Goal: Transaction & Acquisition: Book appointment/travel/reservation

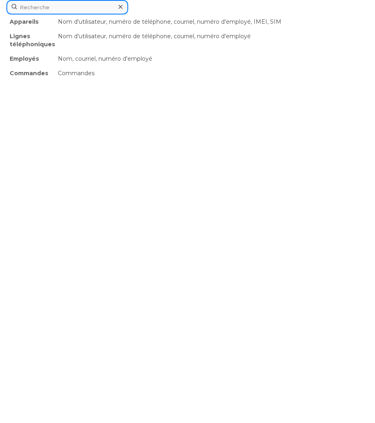
click at [97, 14] on div "Appareils Nom d'utilisateur, numéro de téléphone, courriel, numéro d'employé, I…" at bounding box center [187, 7] width 362 height 14
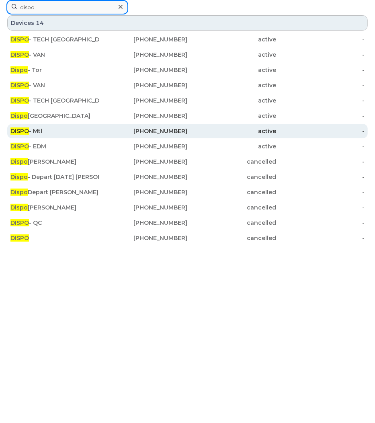
type input "dispo"
click at [50, 131] on div "DISPO - Mtl" at bounding box center [54, 131] width 88 height 8
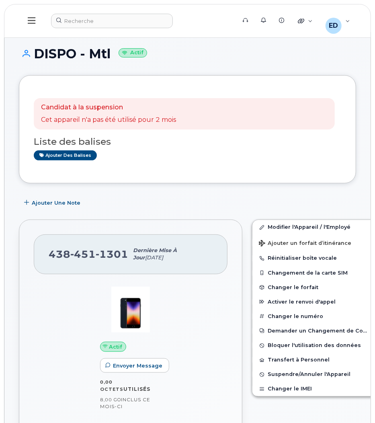
click at [209, 205] on div "Ajouter une Note" at bounding box center [187, 202] width 337 height 14
drag, startPoint x: 125, startPoint y: 255, endPoint x: 49, endPoint y: 252, distance: 76.0
click at [49, 252] on span "[PHONE_NUMBER]" at bounding box center [89, 254] width 80 height 12
copy span "[PHONE_NUMBER]"
copy span "438 451 1301"
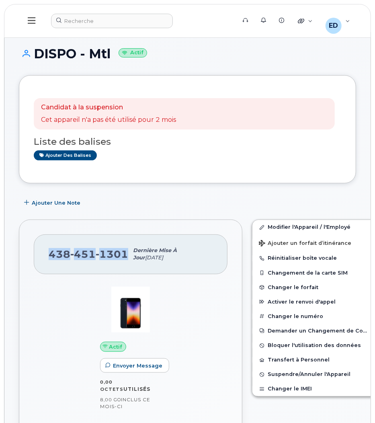
copy span "438 451 1301"
click at [261, 198] on div "Ajouter une Note" at bounding box center [187, 202] width 337 height 14
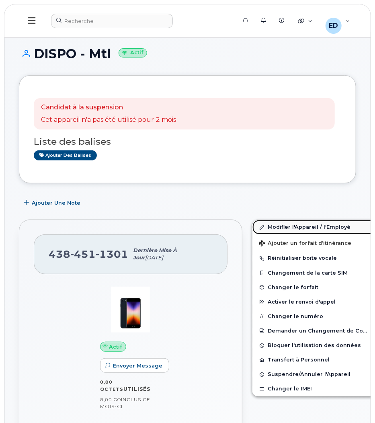
click at [256, 227] on link "Modifier l'Appareil / l'Employé" at bounding box center [314, 227] width 125 height 14
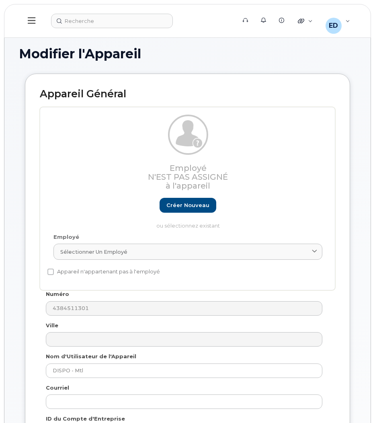
select select "28493761"
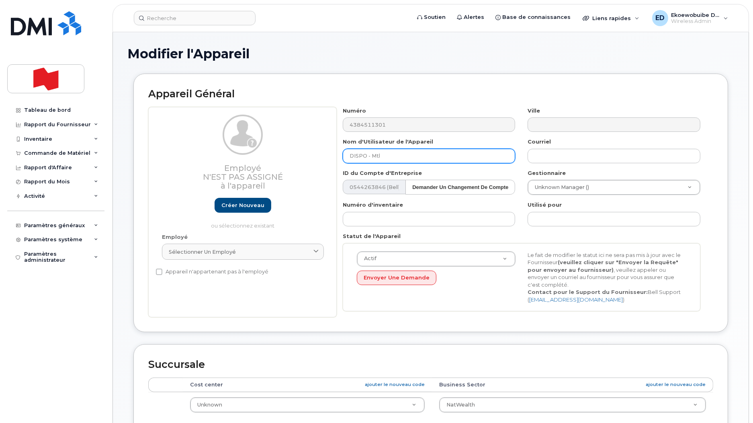
click at [375, 154] on input "DISPO - Mtl" at bounding box center [429, 156] width 173 height 14
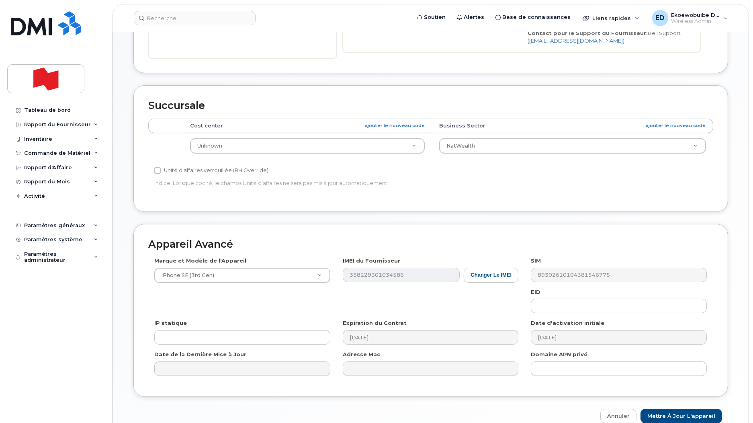
scroll to position [290, 0]
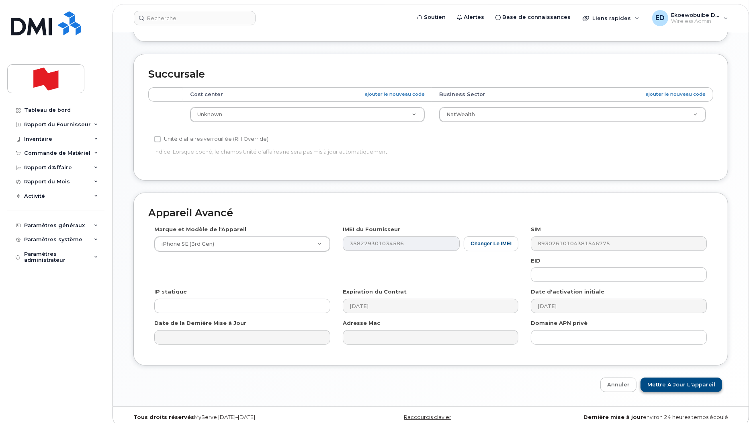
type input "DISPO - WF the REQ"
click at [375, 377] on input "Mettre à jour l'appareil" at bounding box center [682, 384] width 82 height 15
type input "Sauvegarde..."
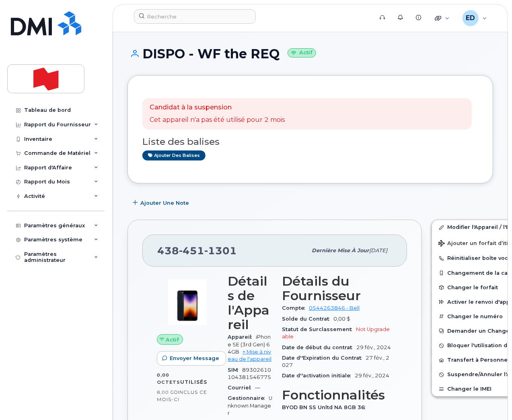
click at [28, 284] on div "Tableau de bord Rapport du Fournisseur Facturation mensuelle Quotidiennes des D…" at bounding box center [56, 255] width 99 height 305
click at [199, 19] on input at bounding box center [195, 16] width 122 height 14
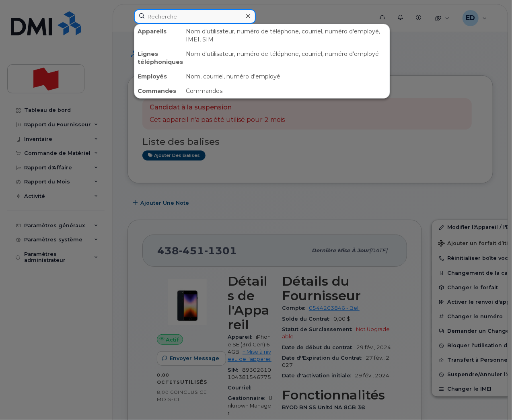
paste input "647-532-1395"
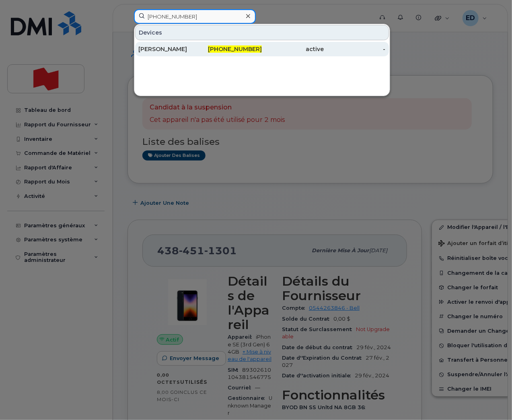
type input "647-532-1395"
click at [167, 49] on div "Patrick Mcentyre" at bounding box center [169, 49] width 62 height 8
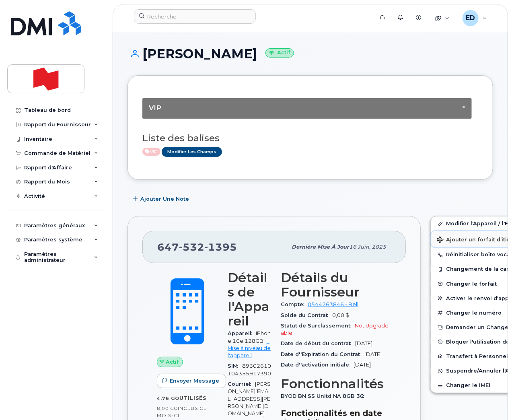
click at [442, 240] on span "Ajouter un forfait d’itinérance" at bounding box center [483, 240] width 92 height 8
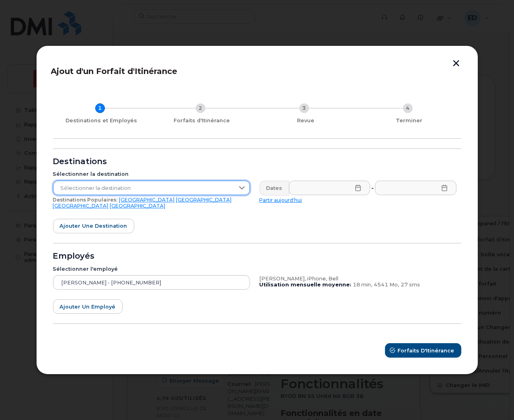
click at [226, 190] on span "Sélectionner la destination" at bounding box center [143, 188] width 181 height 14
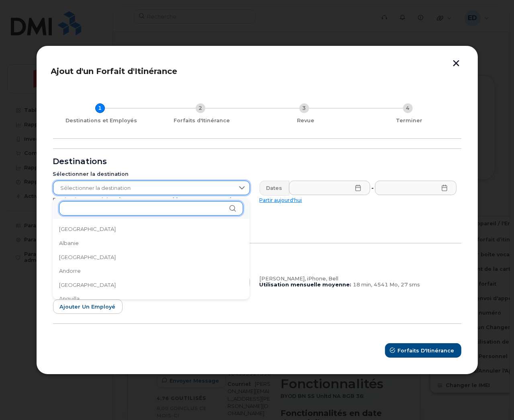
click at [165, 207] on input "text" at bounding box center [151, 208] width 184 height 14
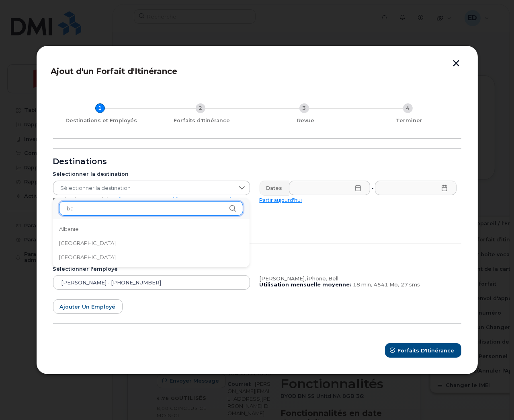
type input "b"
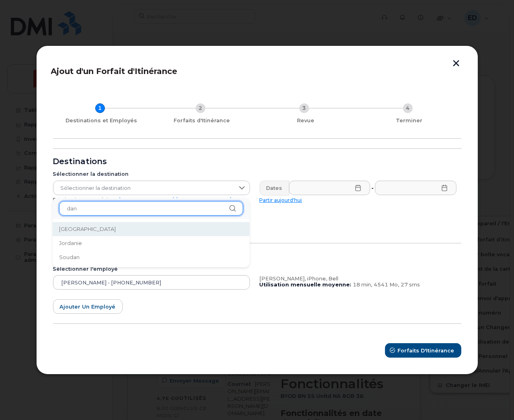
type input "dan"
click at [127, 228] on li "[GEOGRAPHIC_DATA]" at bounding box center [151, 229] width 197 height 14
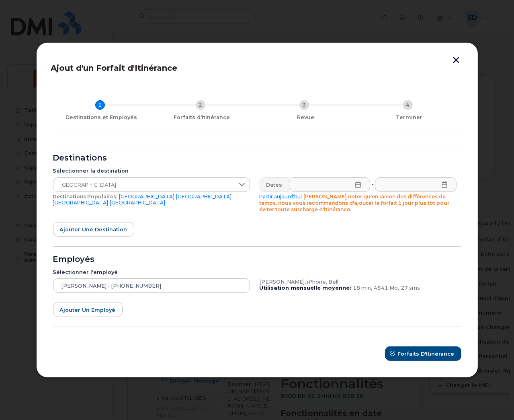
click at [356, 186] on icon at bounding box center [358, 184] width 6 height 6
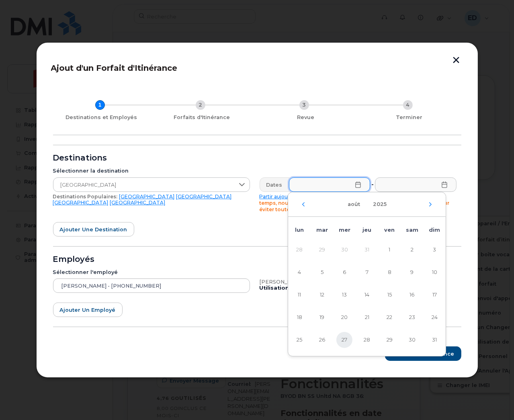
click at [343, 339] on span "27" at bounding box center [344, 340] width 16 height 16
type input "[DATE]"
click at [401, 186] on input "text" at bounding box center [416, 184] width 82 height 14
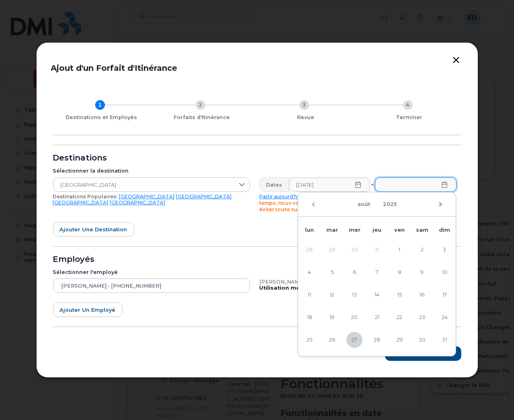
click at [440, 203] on icon "Mois suivant" at bounding box center [440, 204] width 5 height 6
click at [332, 343] on span "30" at bounding box center [332, 340] width 16 height 16
type input "[DATE]"
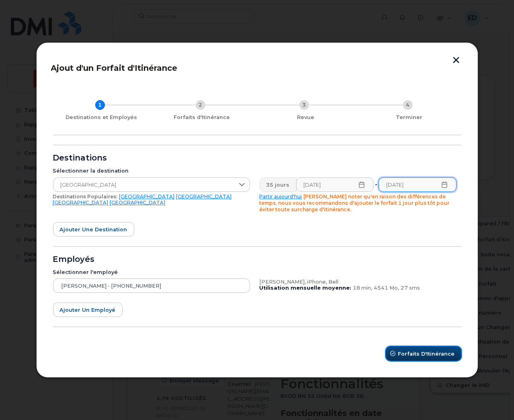
click at [409, 350] on span "Forfaits d'Itinérance" at bounding box center [426, 354] width 57 height 8
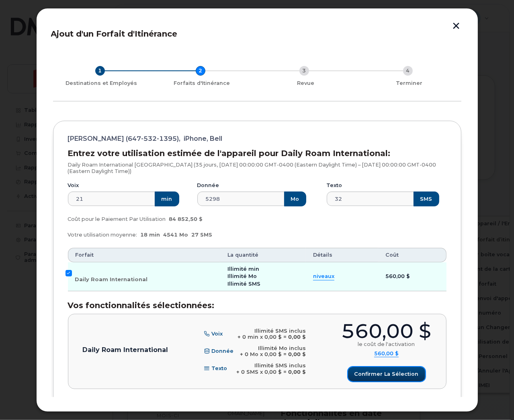
click at [383, 371] on span "Confirmer la sélection" at bounding box center [386, 374] width 64 height 8
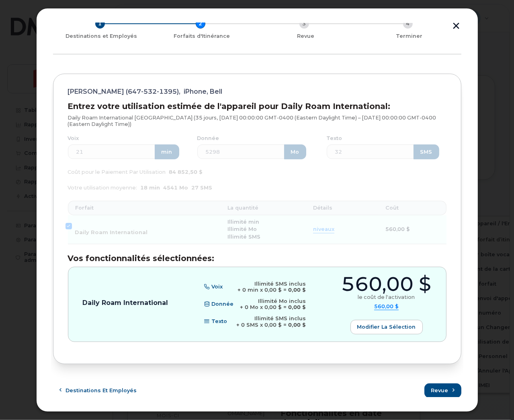
scroll to position [49, 0]
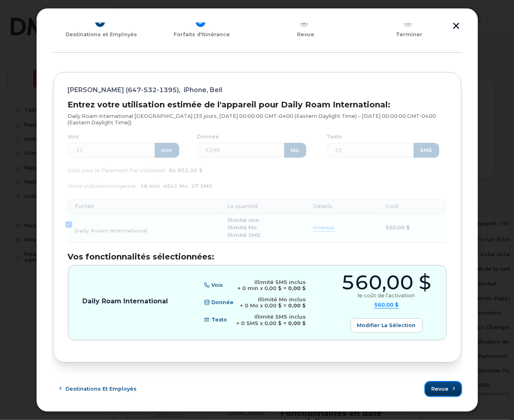
click at [439, 386] on span "Revue" at bounding box center [440, 389] width 17 height 8
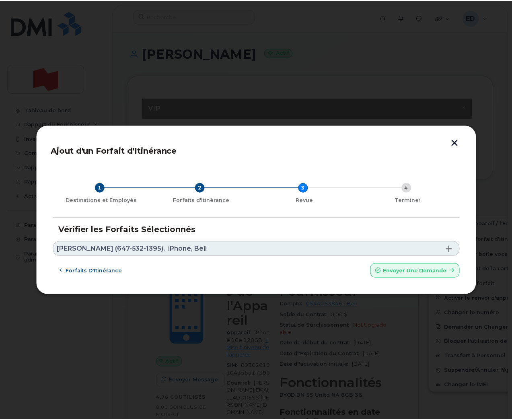
scroll to position [0, 0]
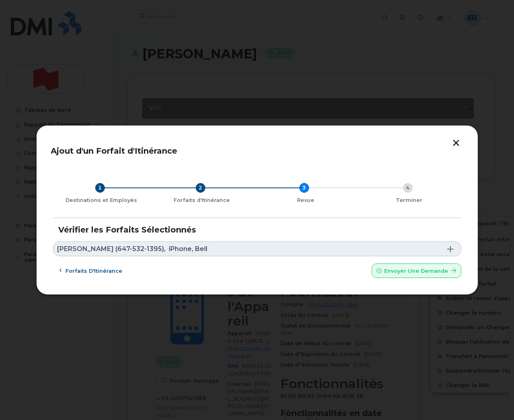
click at [239, 248] on link "[PERSON_NAME] (647-532-1395), iPhone, Bell" at bounding box center [257, 248] width 408 height 15
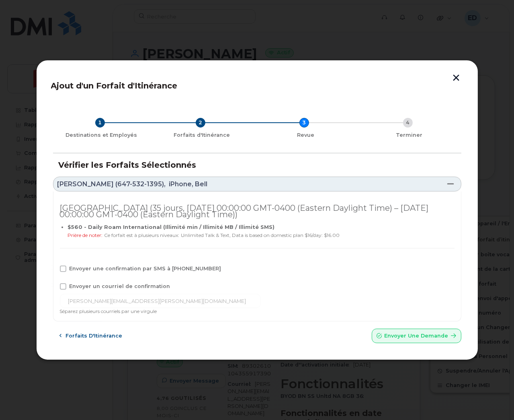
click at [64, 267] on span at bounding box center [63, 268] width 6 height 6
click at [54, 267] on input "Envoyer une confirmation par SMS à [PHONE_NUMBER]" at bounding box center [52, 267] width 4 height 4
checkbox input "true"
click at [64, 288] on span at bounding box center [63, 286] width 6 height 6
click at [54, 287] on input "Envoyer un courriel de confirmation" at bounding box center [52, 285] width 4 height 4
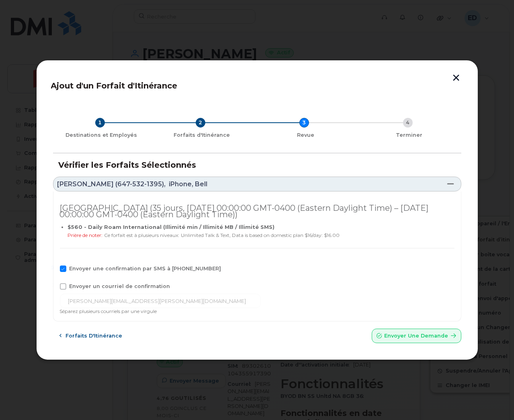
checkbox input "true"
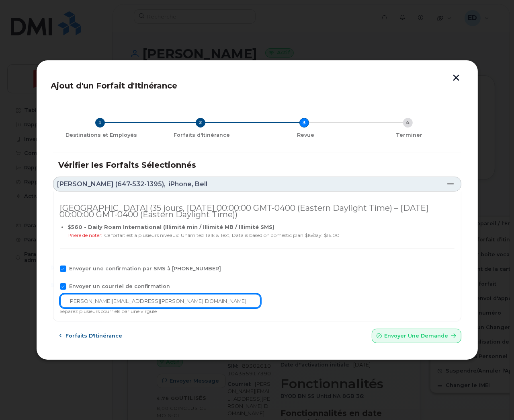
click at [154, 300] on input "[PERSON_NAME][EMAIL_ADDRESS][PERSON_NAME][DOMAIN_NAME]" at bounding box center [160, 300] width 201 height 14
drag, startPoint x: 154, startPoint y: 300, endPoint x: 62, endPoint y: 298, distance: 91.2
click at [62, 298] on input "[PERSON_NAME][EMAIL_ADDRESS][PERSON_NAME][DOMAIN_NAME]" at bounding box center [160, 300] width 201 height 14
paste input "telecom-voix@bn"
type input "[EMAIL_ADDRESS][DOMAIN_NAME]"
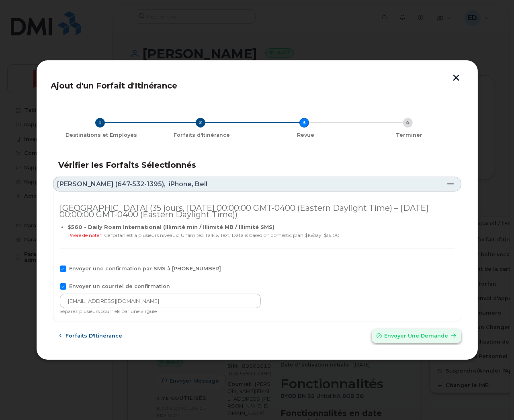
click at [412, 336] on span "Envoyer une Demande" at bounding box center [417, 336] width 64 height 8
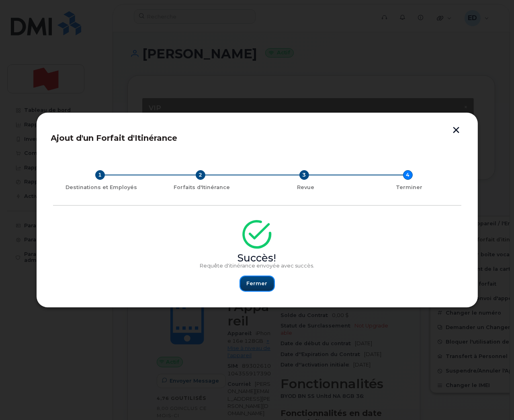
click at [261, 284] on span "Fermer" at bounding box center [257, 283] width 21 height 8
